Goal: Find specific page/section: Find specific page/section

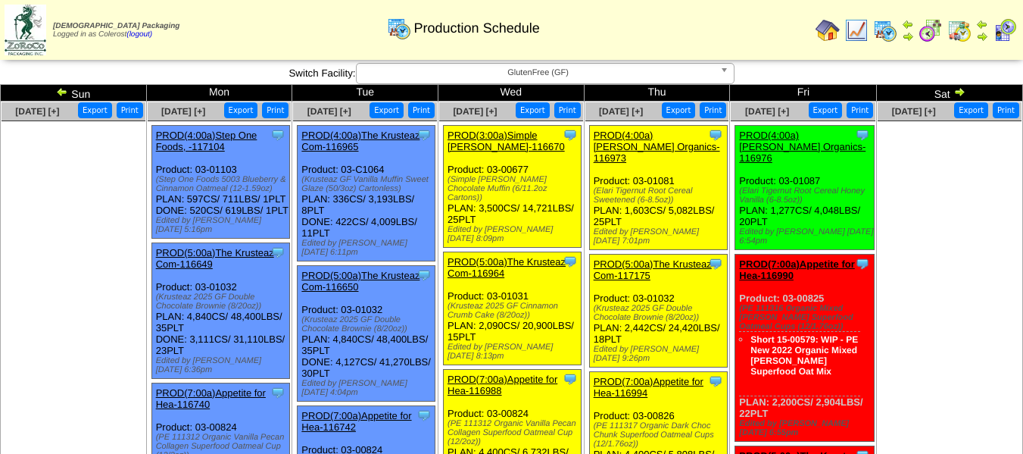
click at [957, 97] on img at bounding box center [960, 92] width 12 height 12
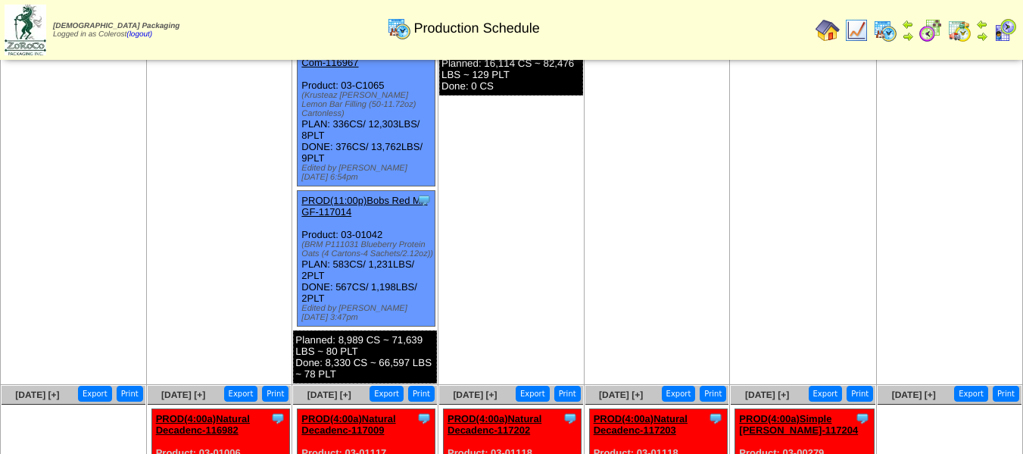
scroll to position [1288, 0]
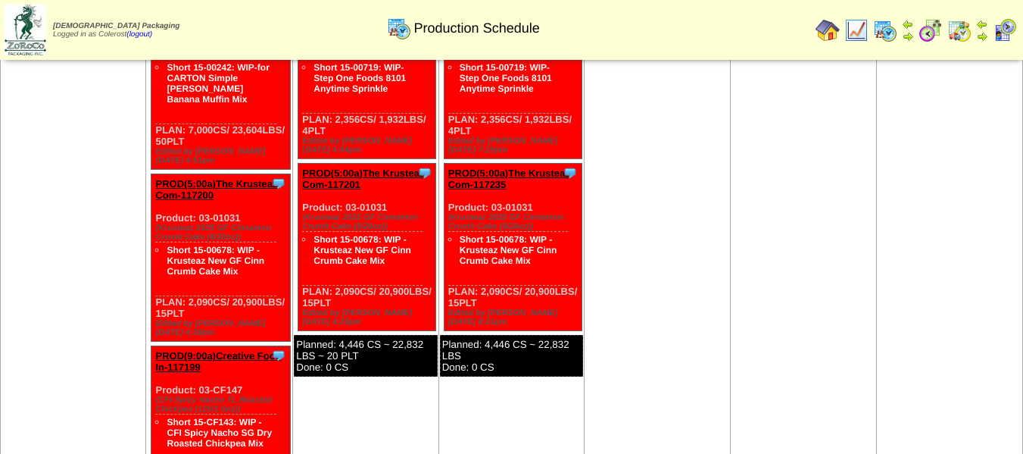
scroll to position [1738, 0]
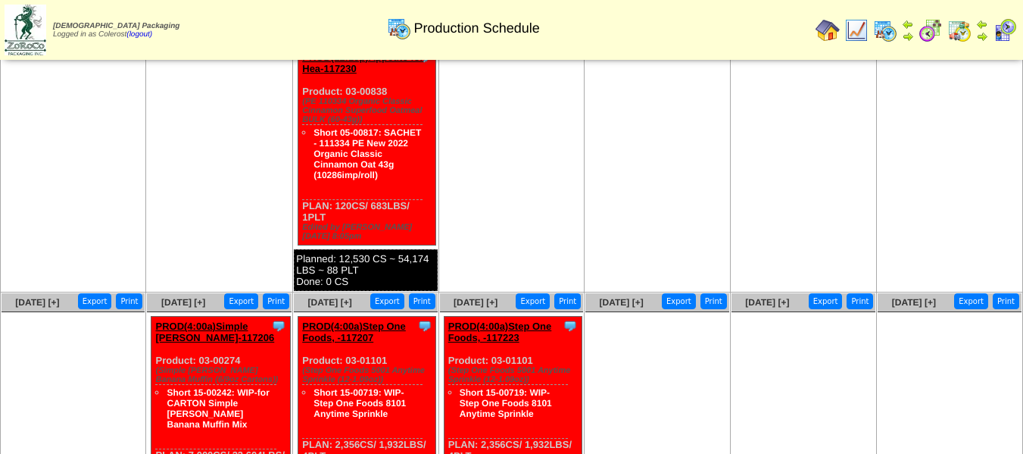
click at [631, 312] on ul at bounding box center [656, 425] width 143 height 227
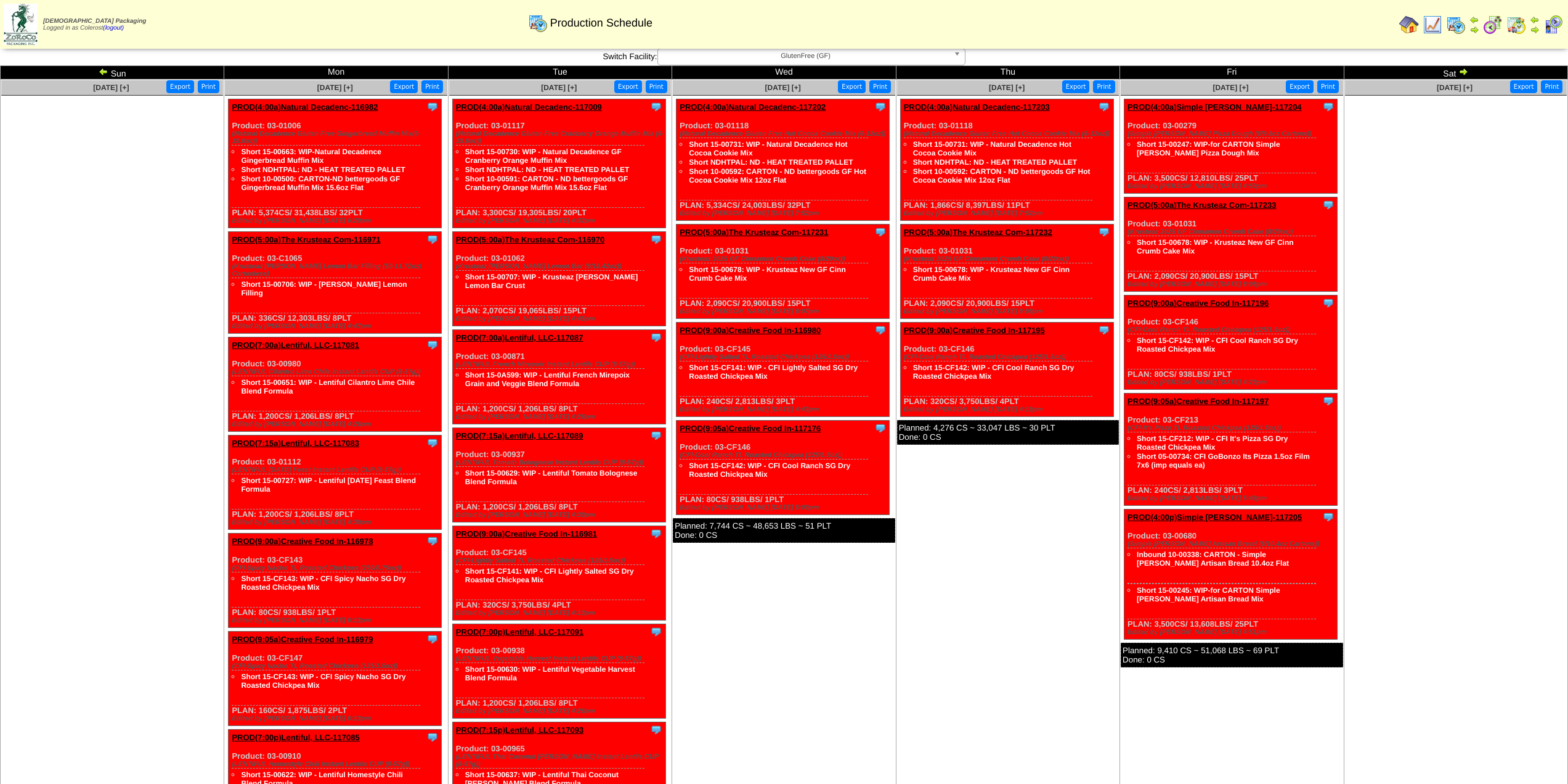
scroll to position [0, 0]
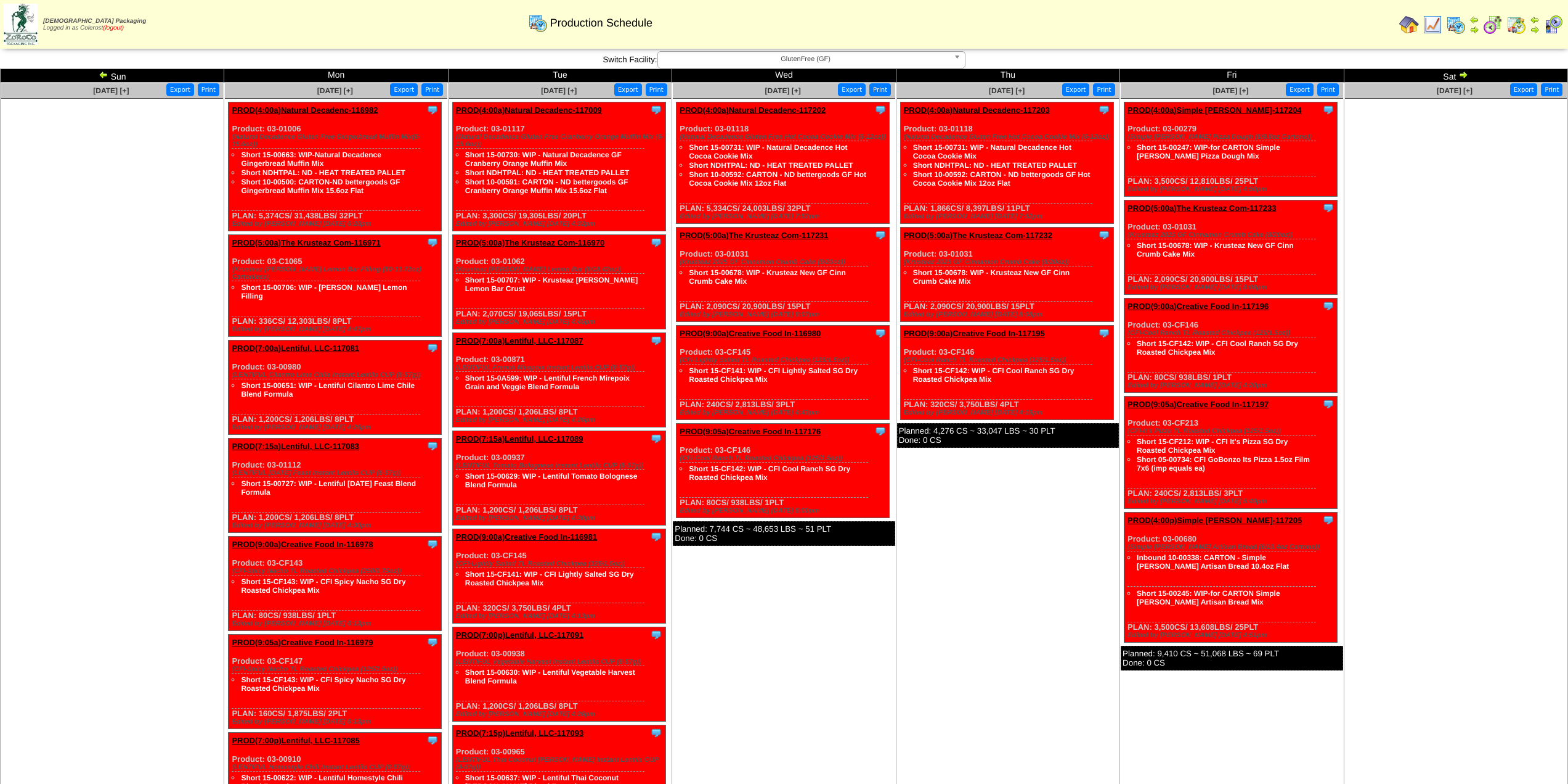
click at [121, 27] on link "(logout)" at bounding box center [113, 28] width 21 height 7
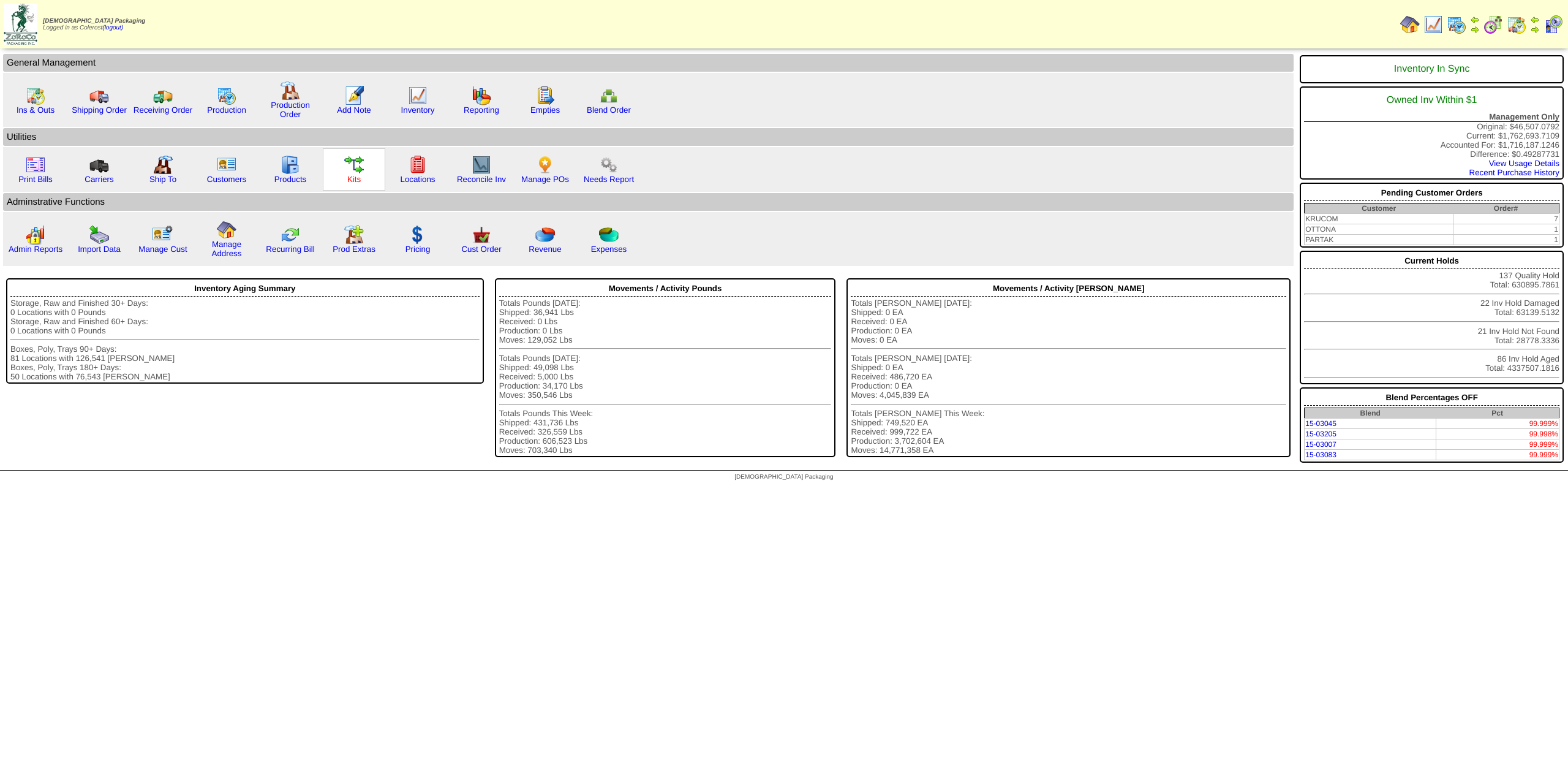
click at [360, 175] on link "Kits" at bounding box center [353, 179] width 14 height 9
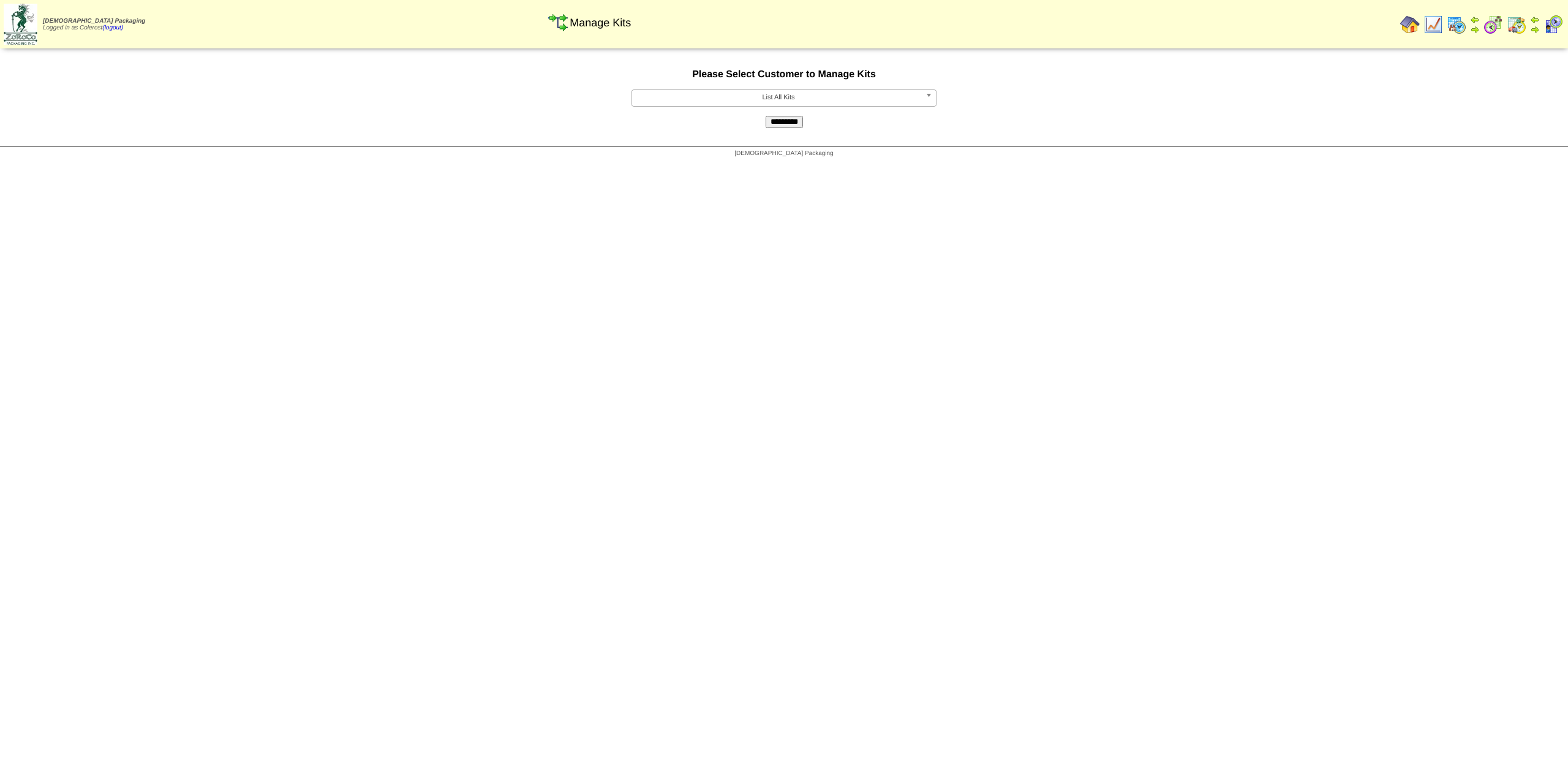
click at [788, 97] on span "List All Kits" at bounding box center [778, 97] width 284 height 15
click at [754, 170] on li "APPFOR - Appetite for Healthy Living" at bounding box center [784, 169] width 300 height 13
click at [775, 116] on input "*********" at bounding box center [784, 121] width 37 height 12
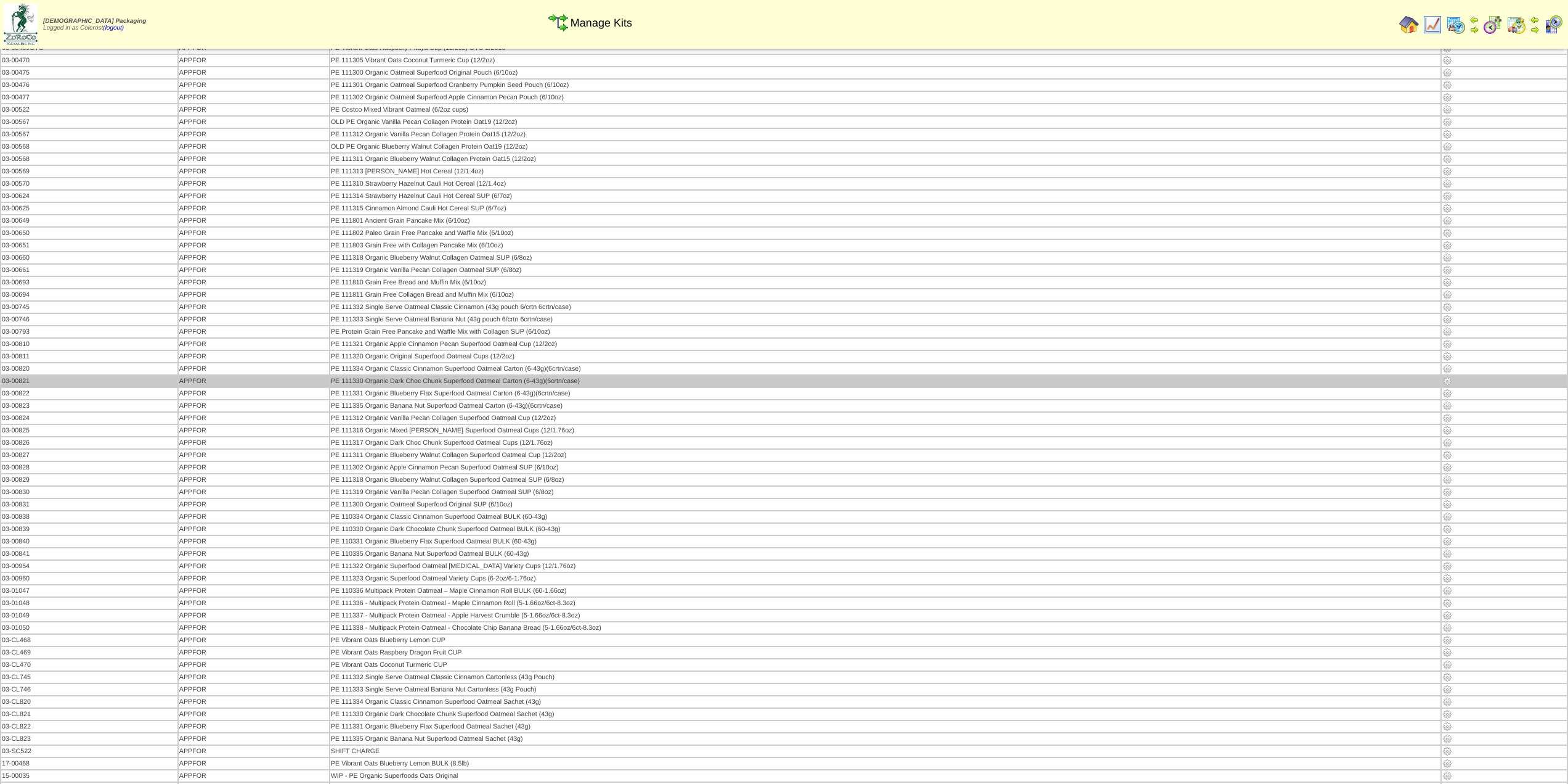
scroll to position [247, 0]
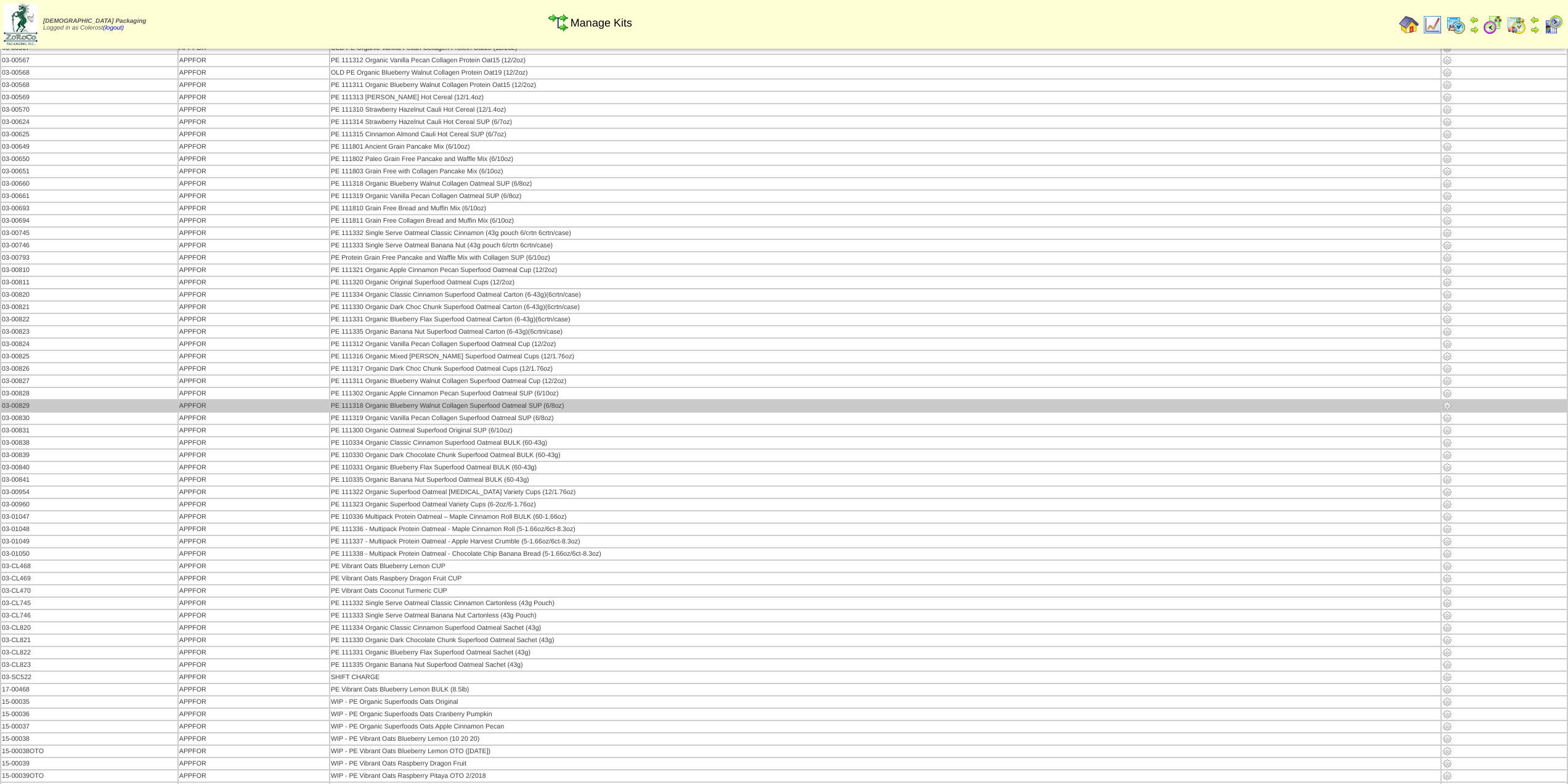
click at [1447, 404] on img at bounding box center [1448, 405] width 10 height 10
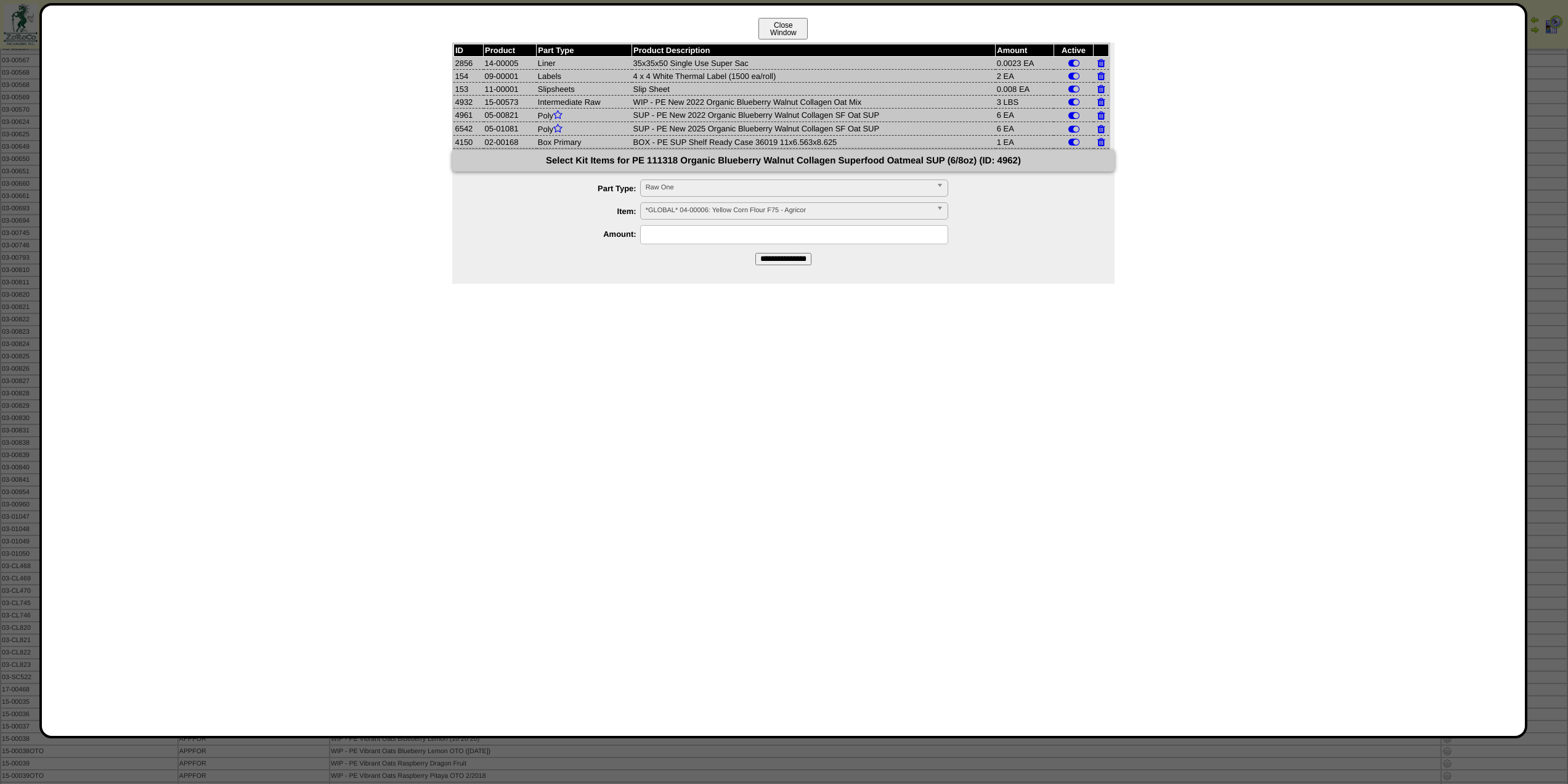
click at [795, 25] on button "Close Window" at bounding box center [783, 28] width 50 height 22
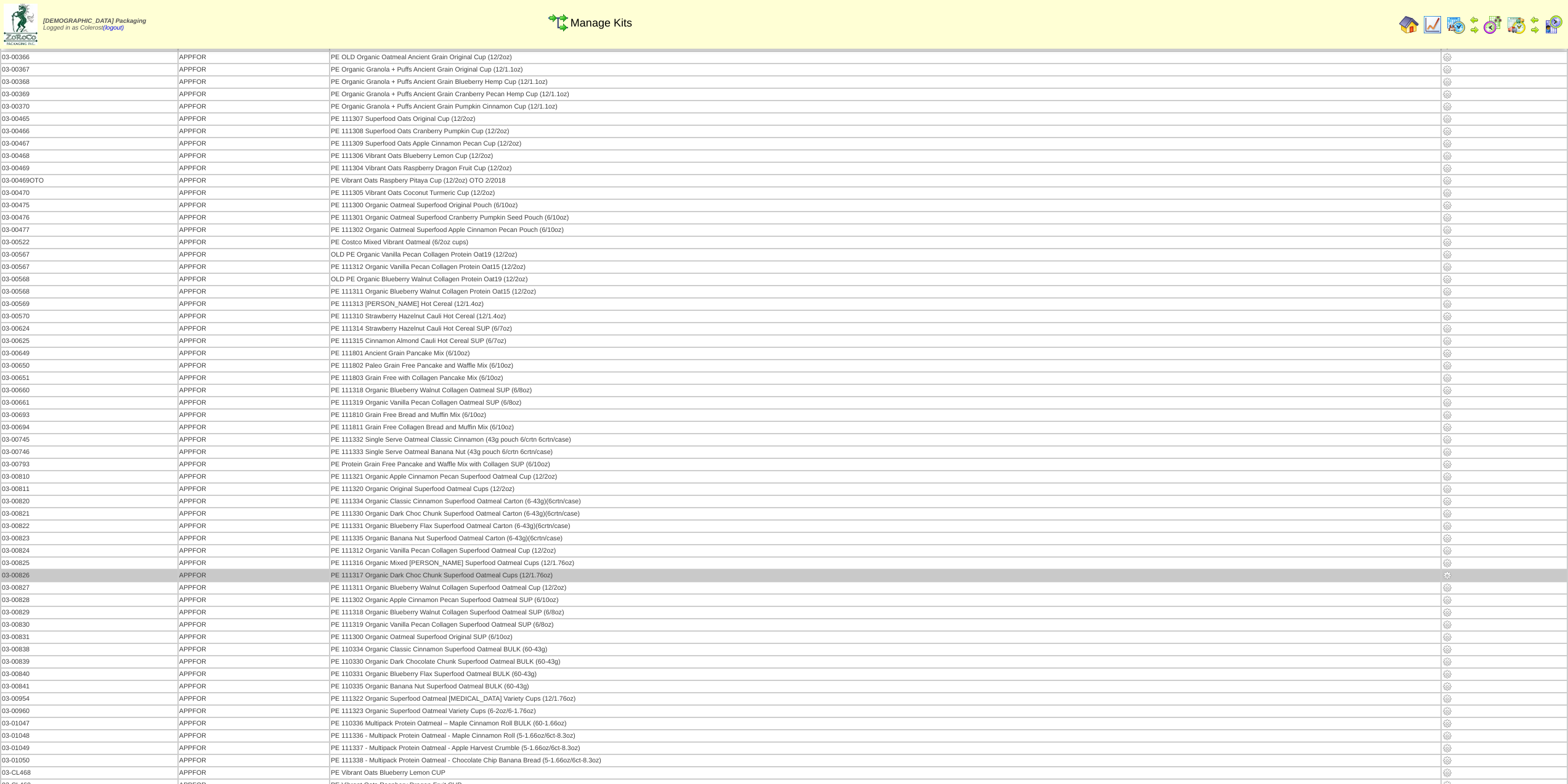
scroll to position [62, 0]
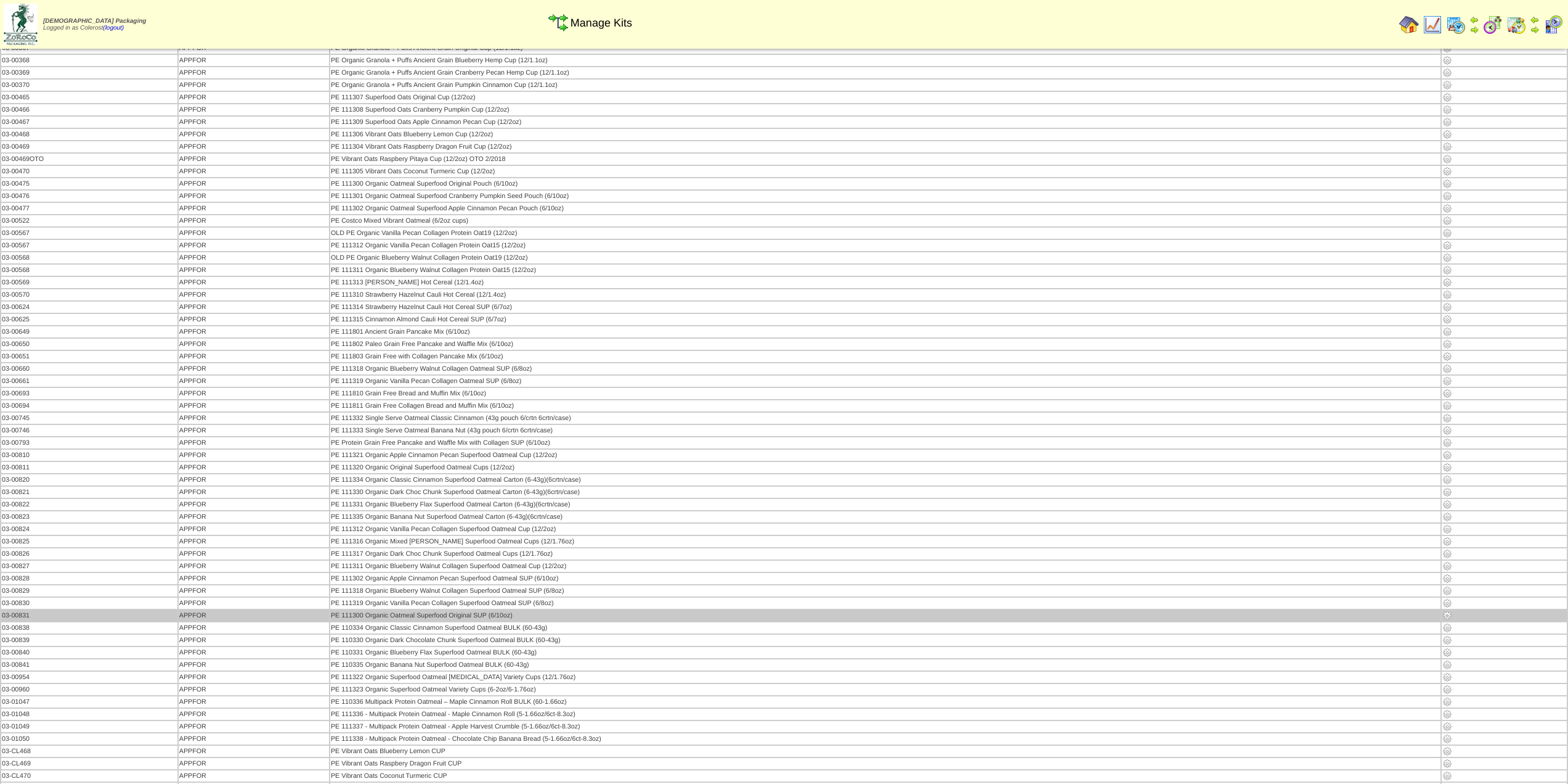
click at [1451, 616] on img at bounding box center [1448, 615] width 10 height 10
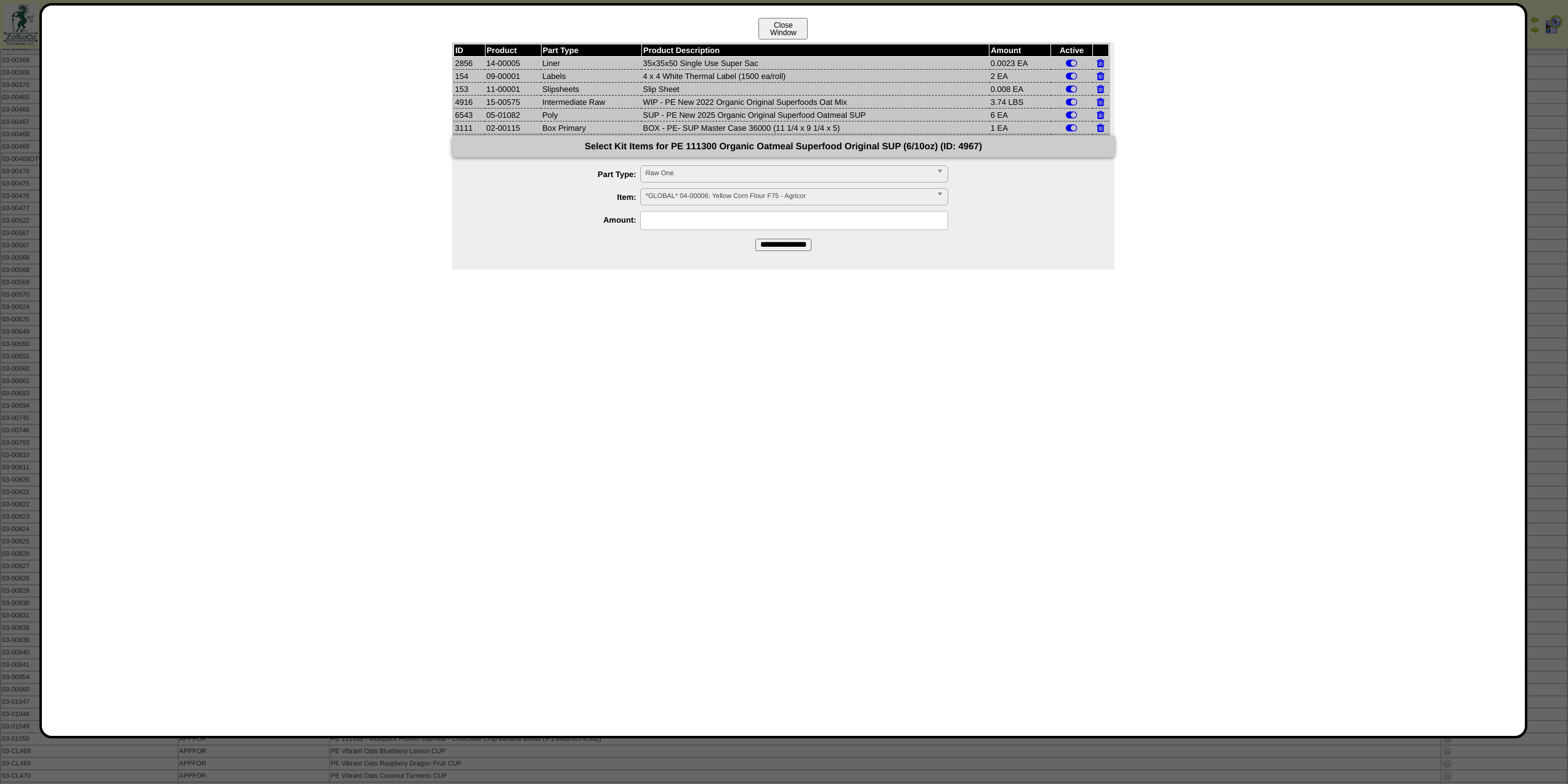
click at [780, 21] on button "Close Window" at bounding box center [783, 28] width 50 height 22
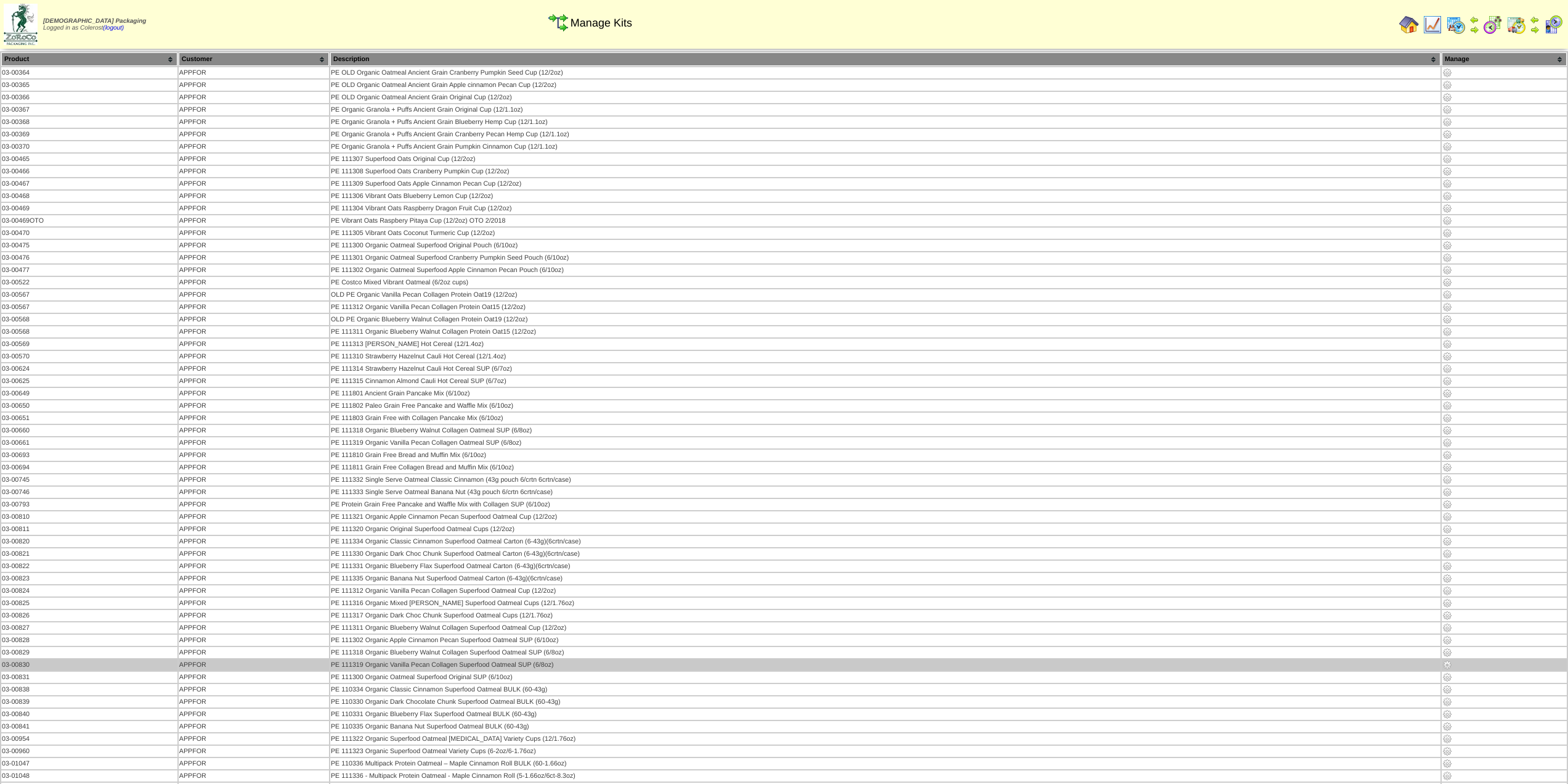
click at [1446, 663] on img at bounding box center [1448, 664] width 10 height 10
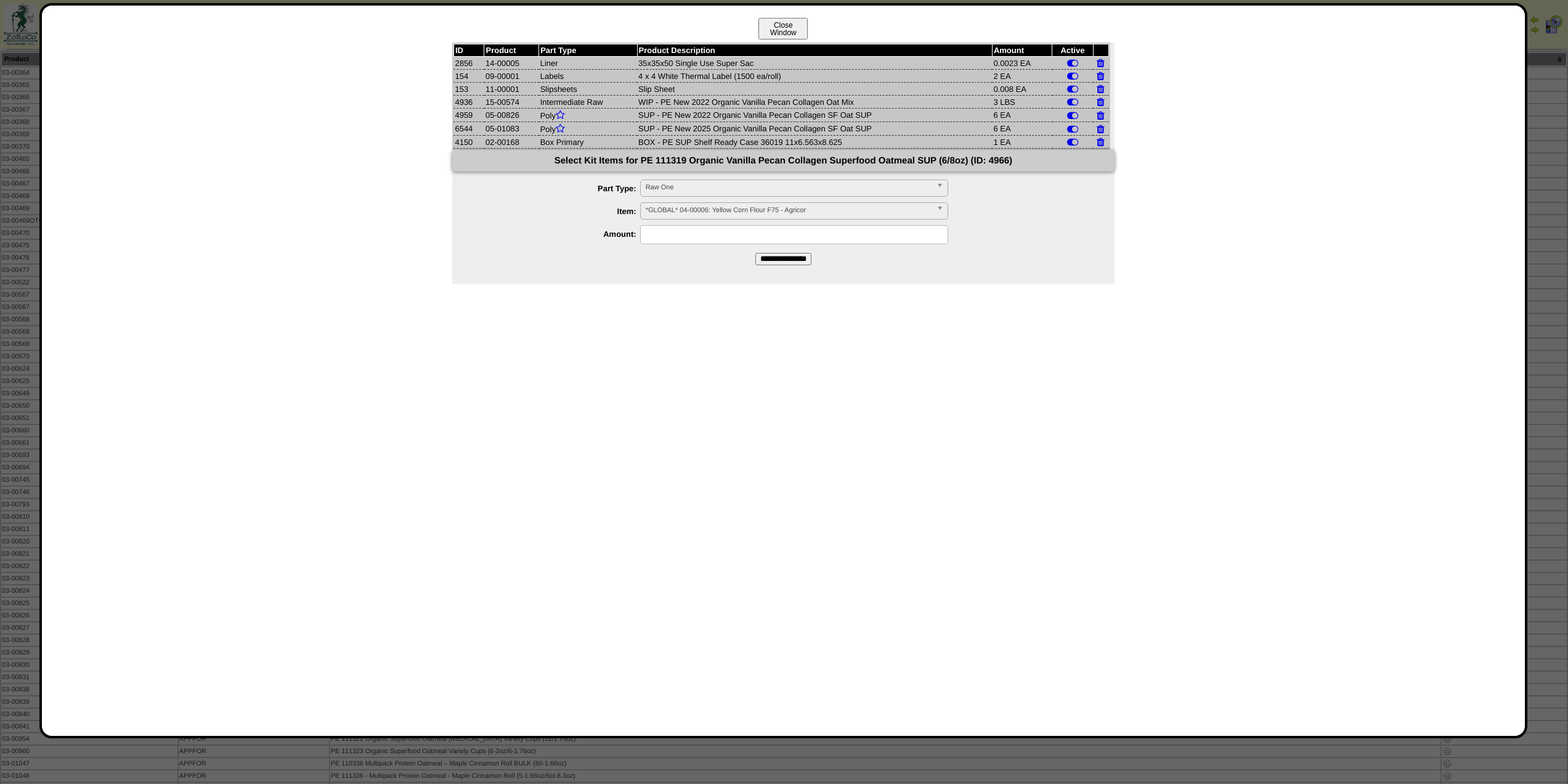
click at [782, 28] on button "Close Window" at bounding box center [783, 28] width 50 height 22
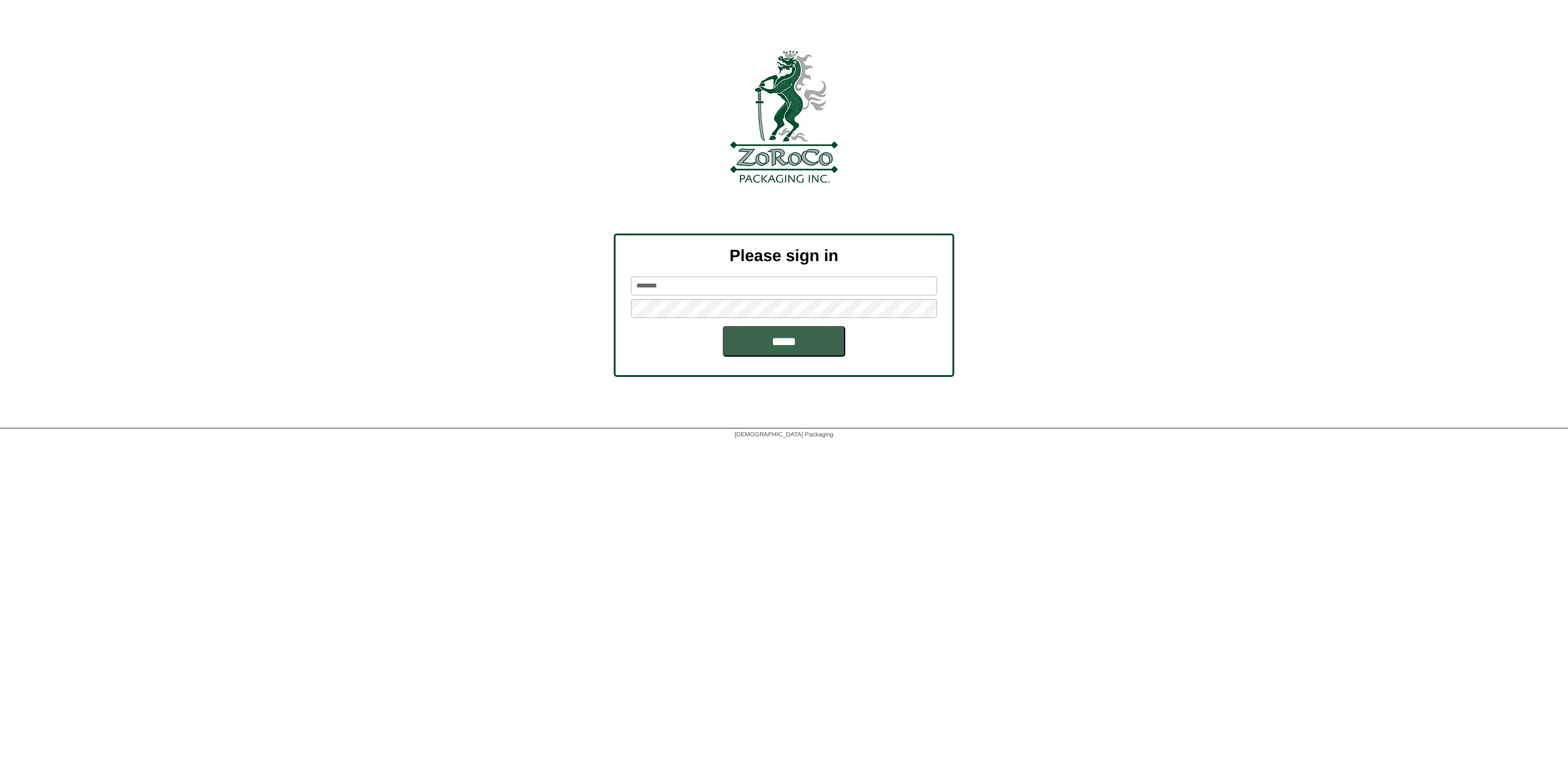
drag, startPoint x: 697, startPoint y: 277, endPoint x: 492, endPoint y: 270, distance: 205.1
click at [493, 270] on div "Please sign in ******** *****" at bounding box center [784, 305] width 1568 height 143
type input "*****"
click at [723, 326] on input "*****" at bounding box center [784, 341] width 122 height 31
